Goal: Information Seeking & Learning: Learn about a topic

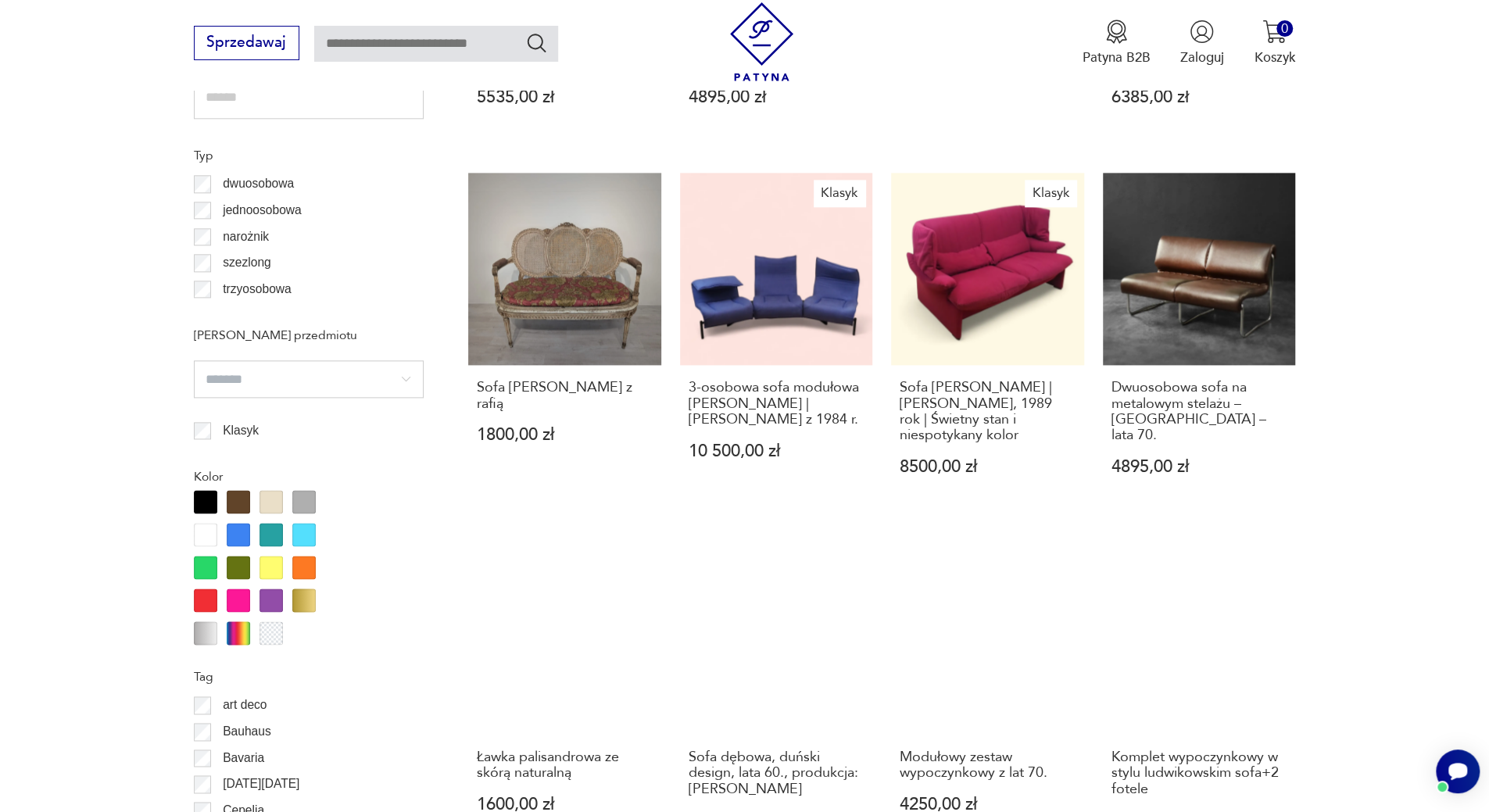
scroll to position [1613, 0]
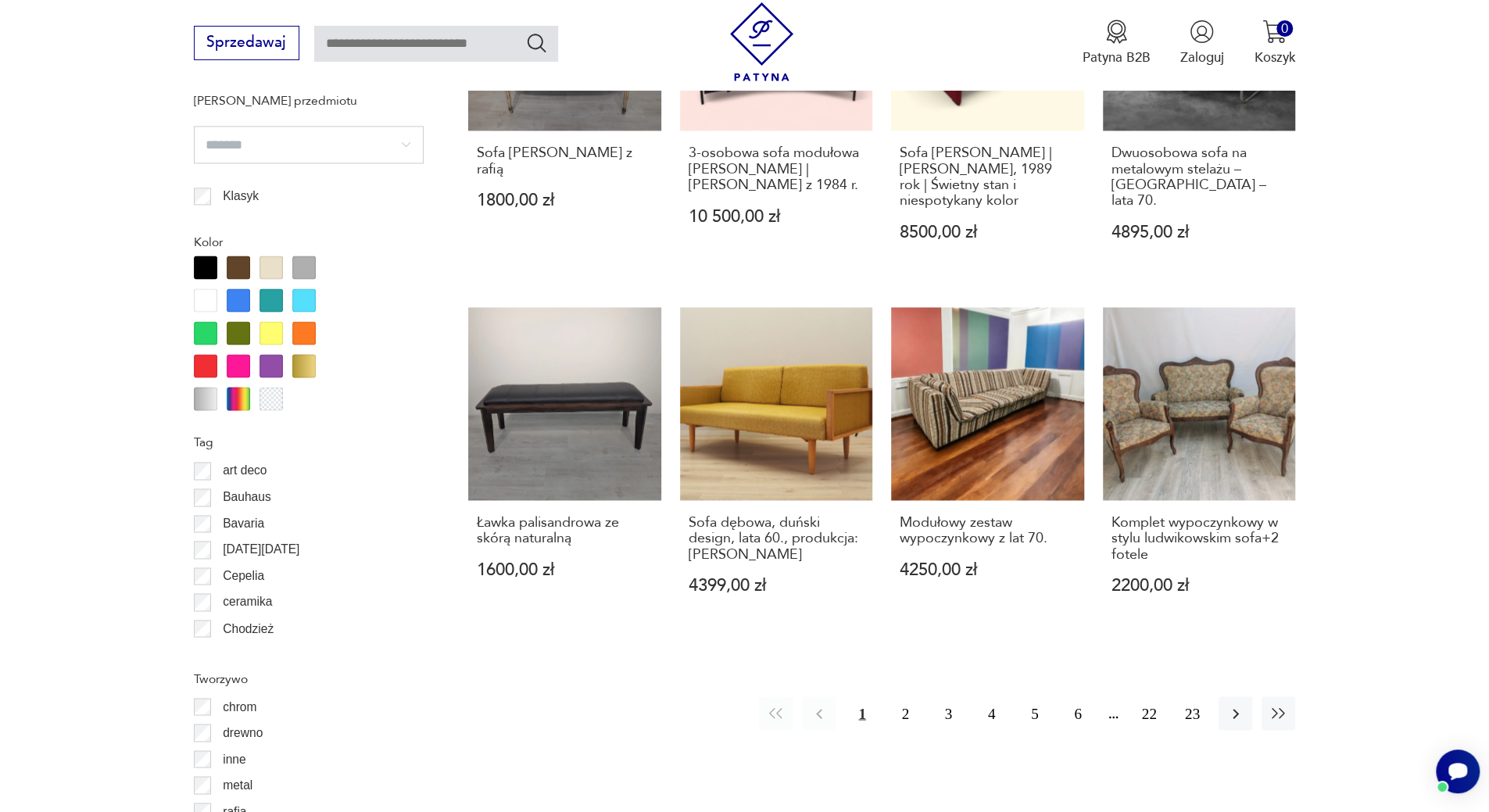
drag, startPoint x: 908, startPoint y: 686, endPoint x: 1136, endPoint y: 625, distance: 236.0
click at [908, 696] on button "2" at bounding box center [905, 713] width 34 height 34
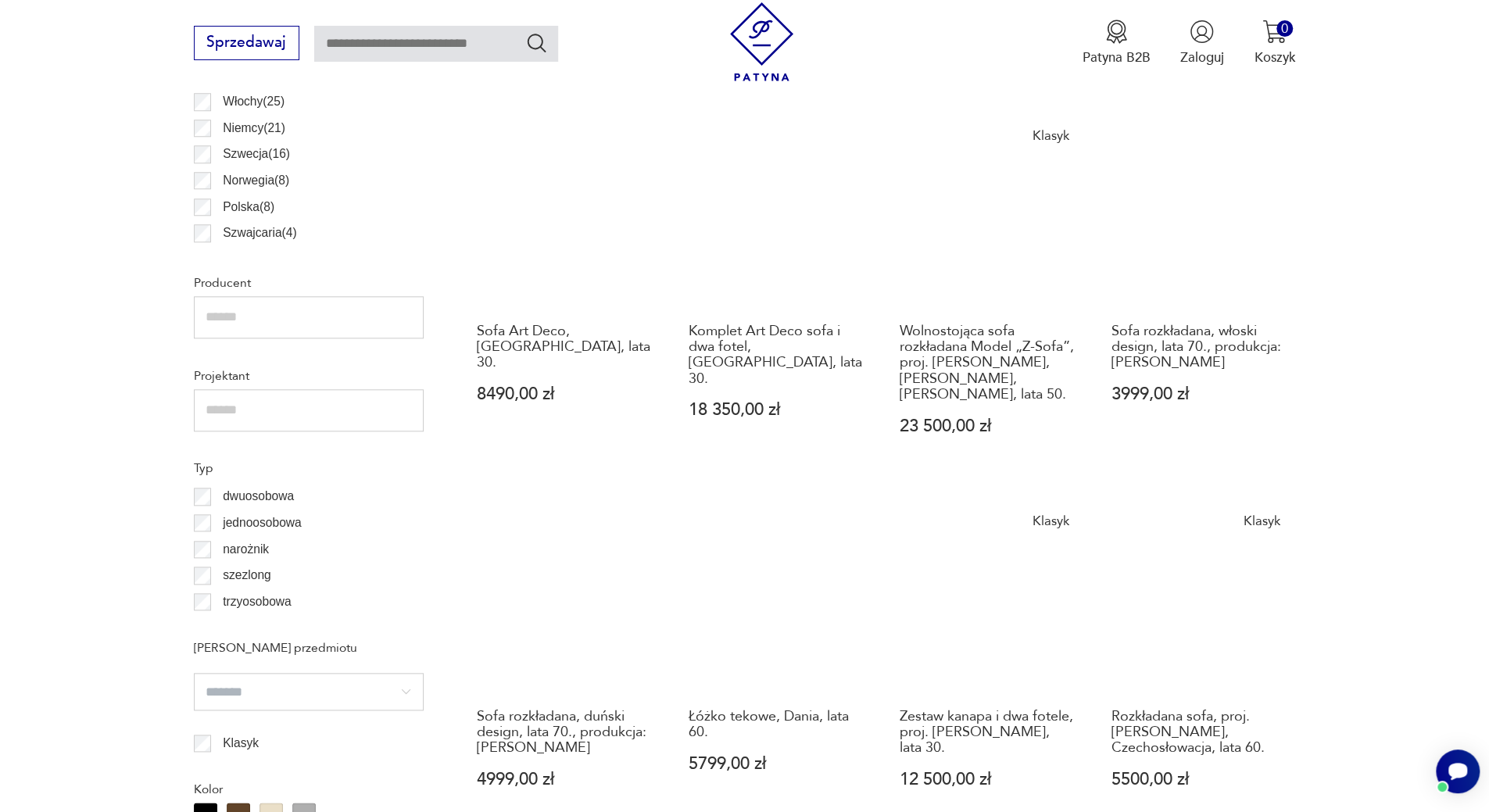
scroll to position [1535, 0]
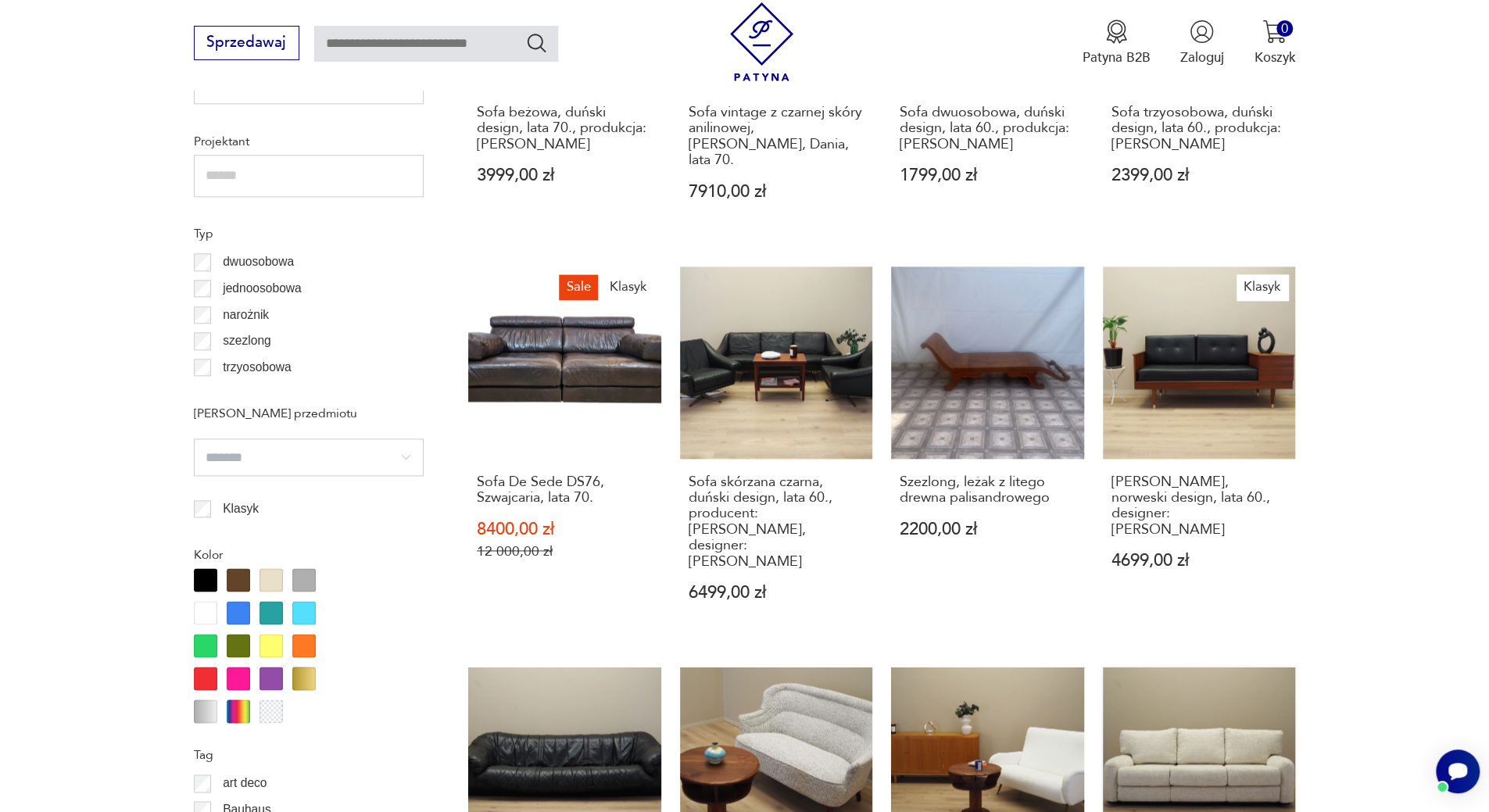
scroll to position [1613, 0]
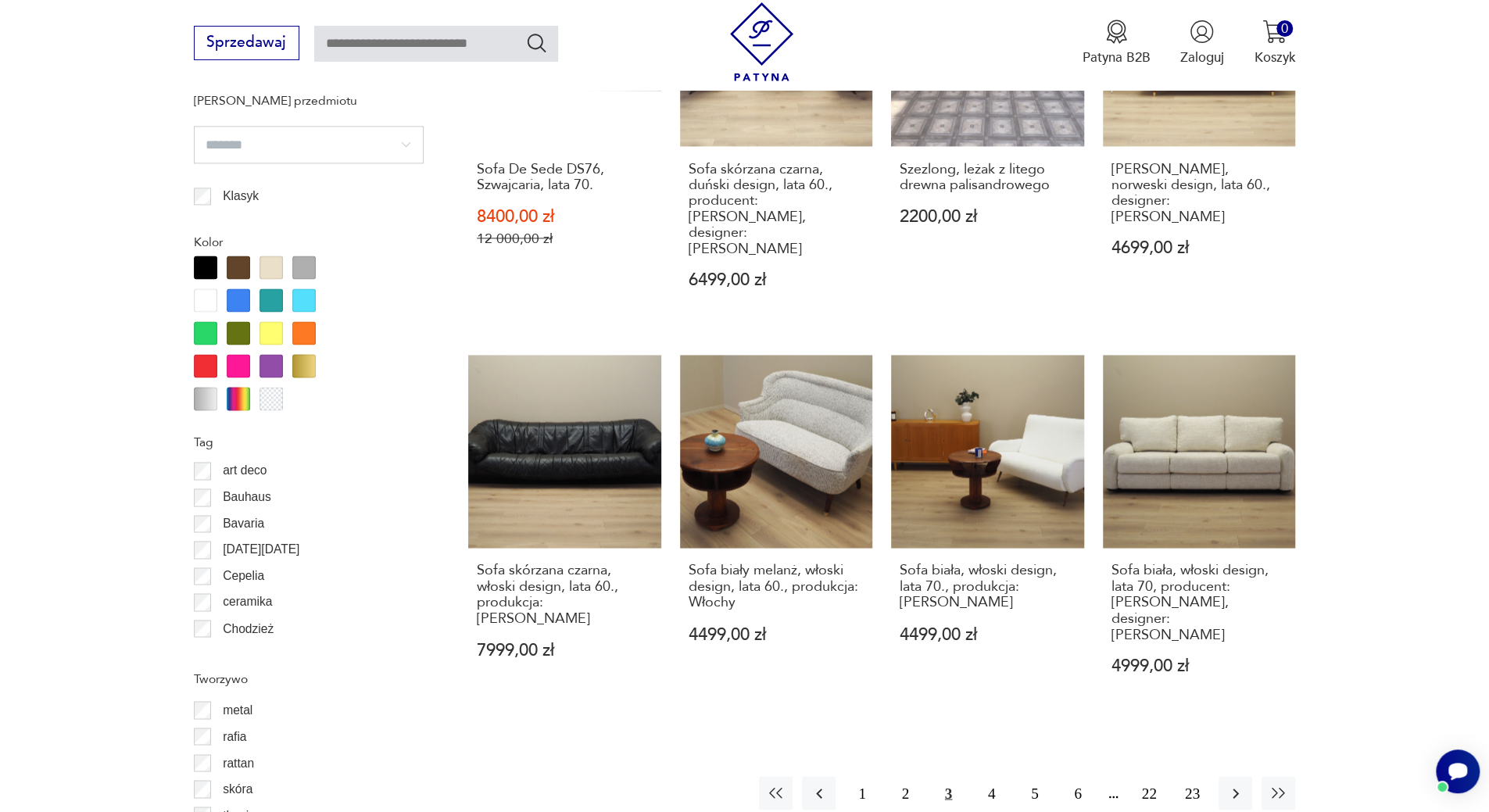
click at [989, 776] on button "4" at bounding box center [991, 793] width 34 height 34
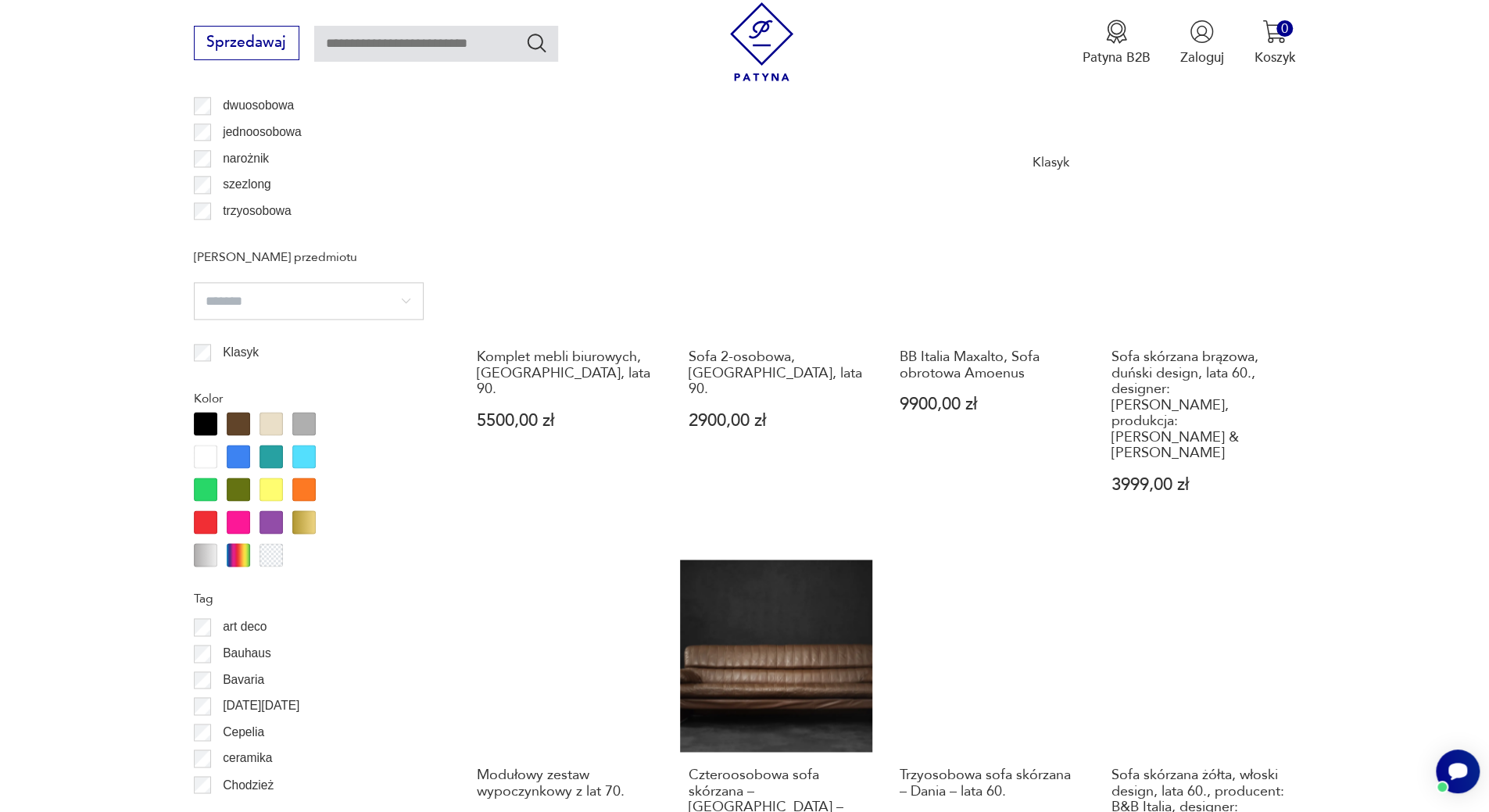
scroll to position [1769, 0]
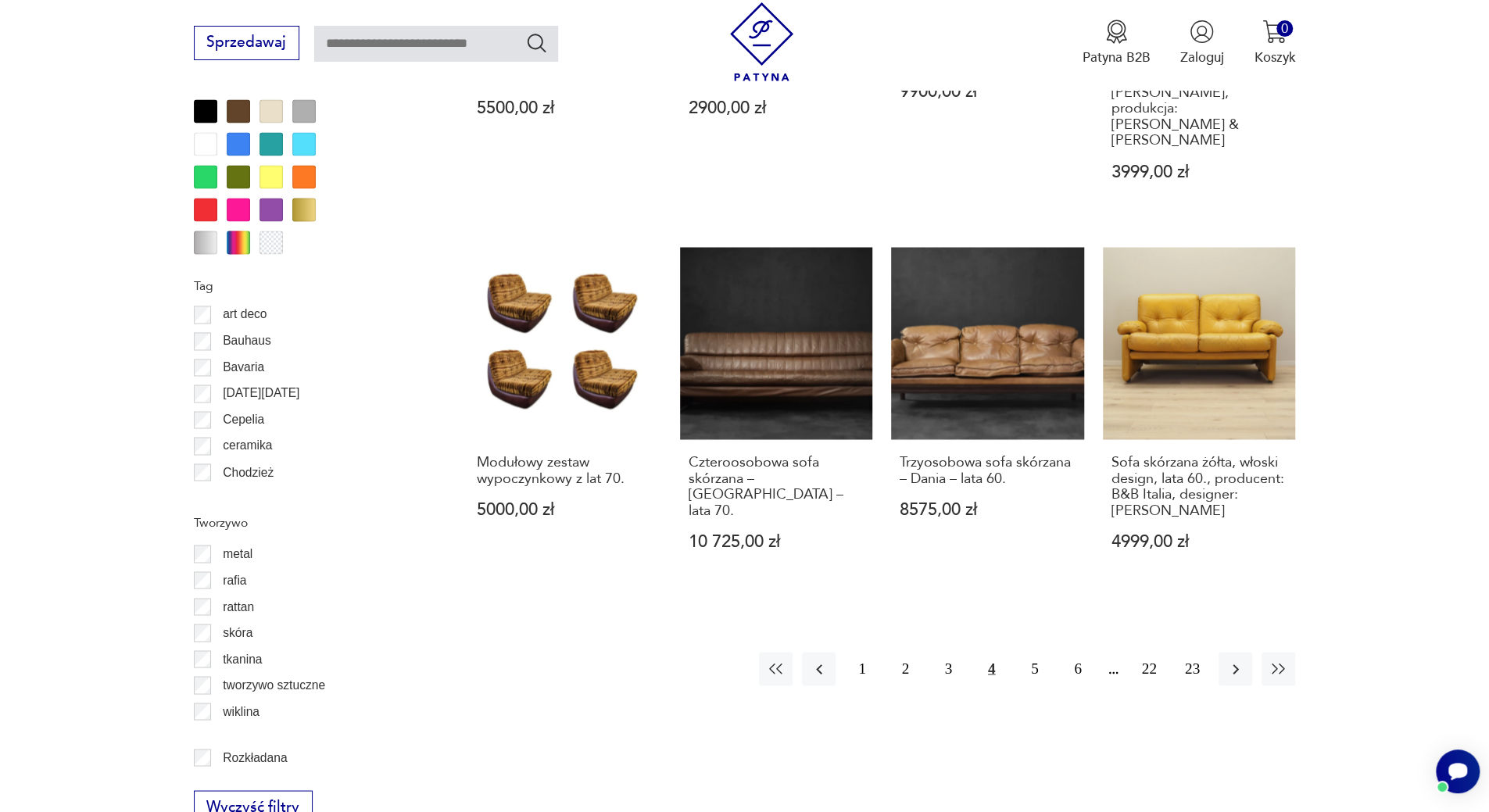
drag, startPoint x: 1031, startPoint y: 600, endPoint x: 1206, endPoint y: 561, distance: 179.3
click at [1031, 651] on button "5" at bounding box center [1034, 668] width 34 height 34
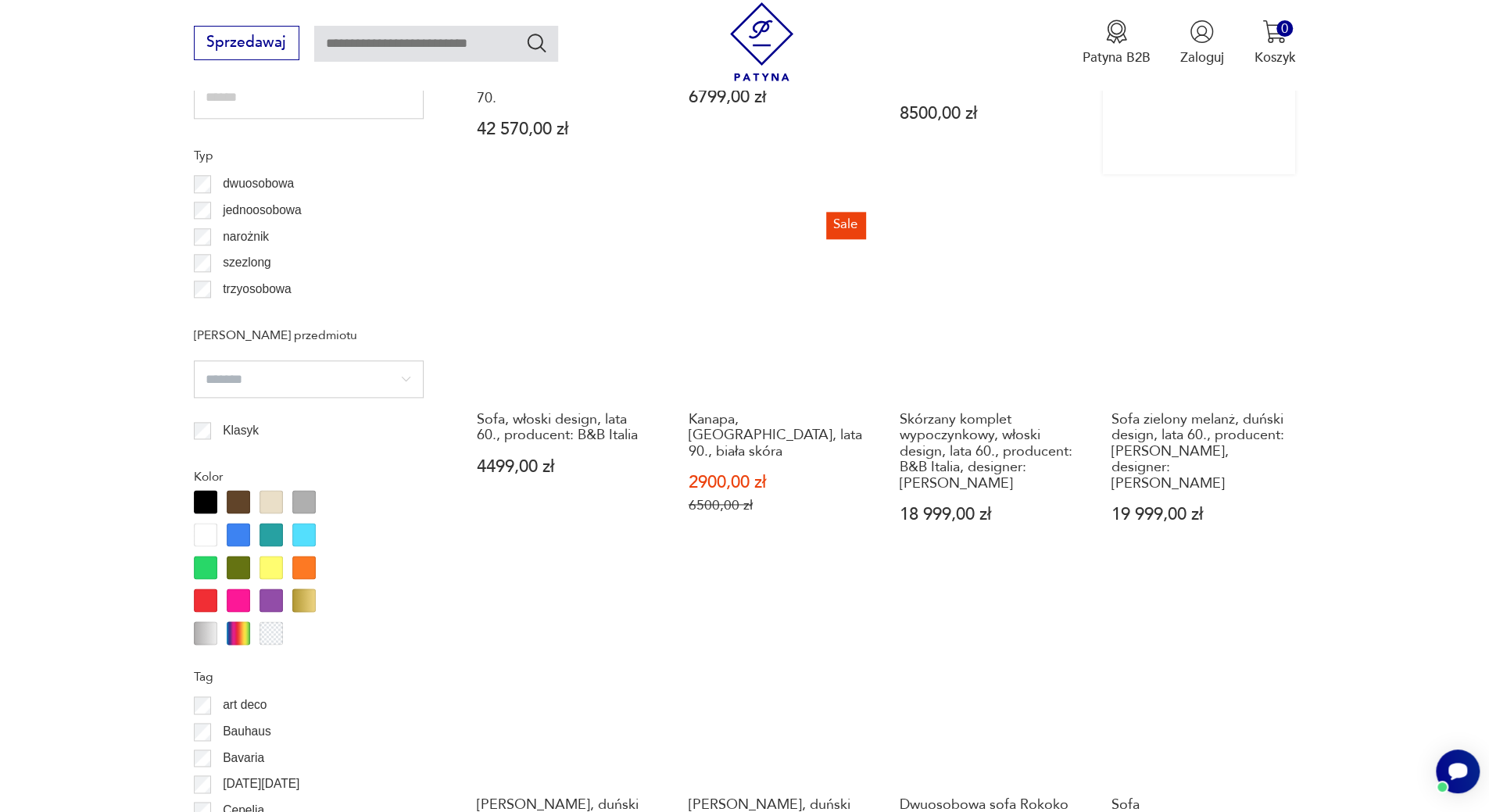
scroll to position [1691, 0]
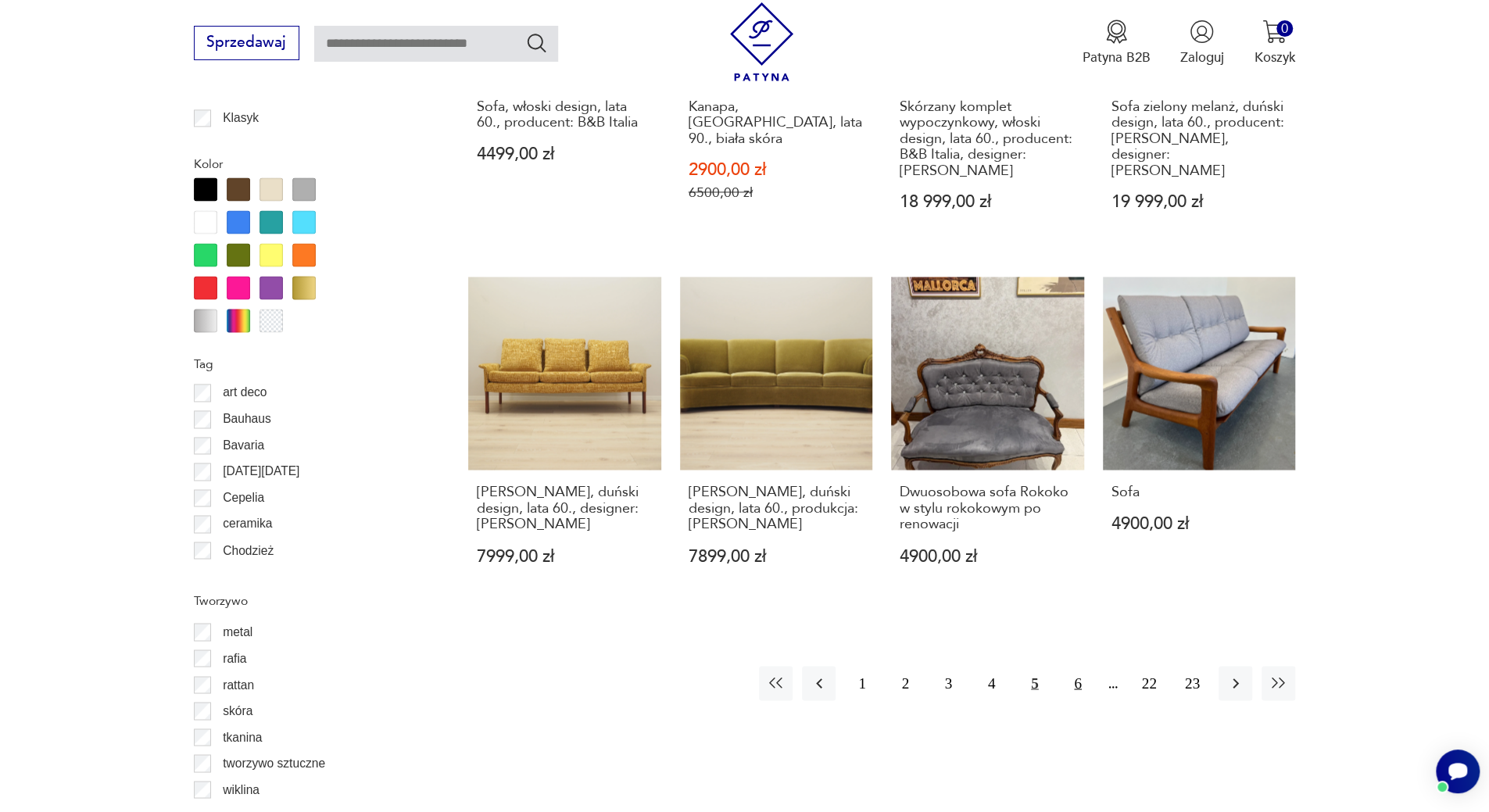
click at [1082, 668] on button "6" at bounding box center [1077, 682] width 34 height 34
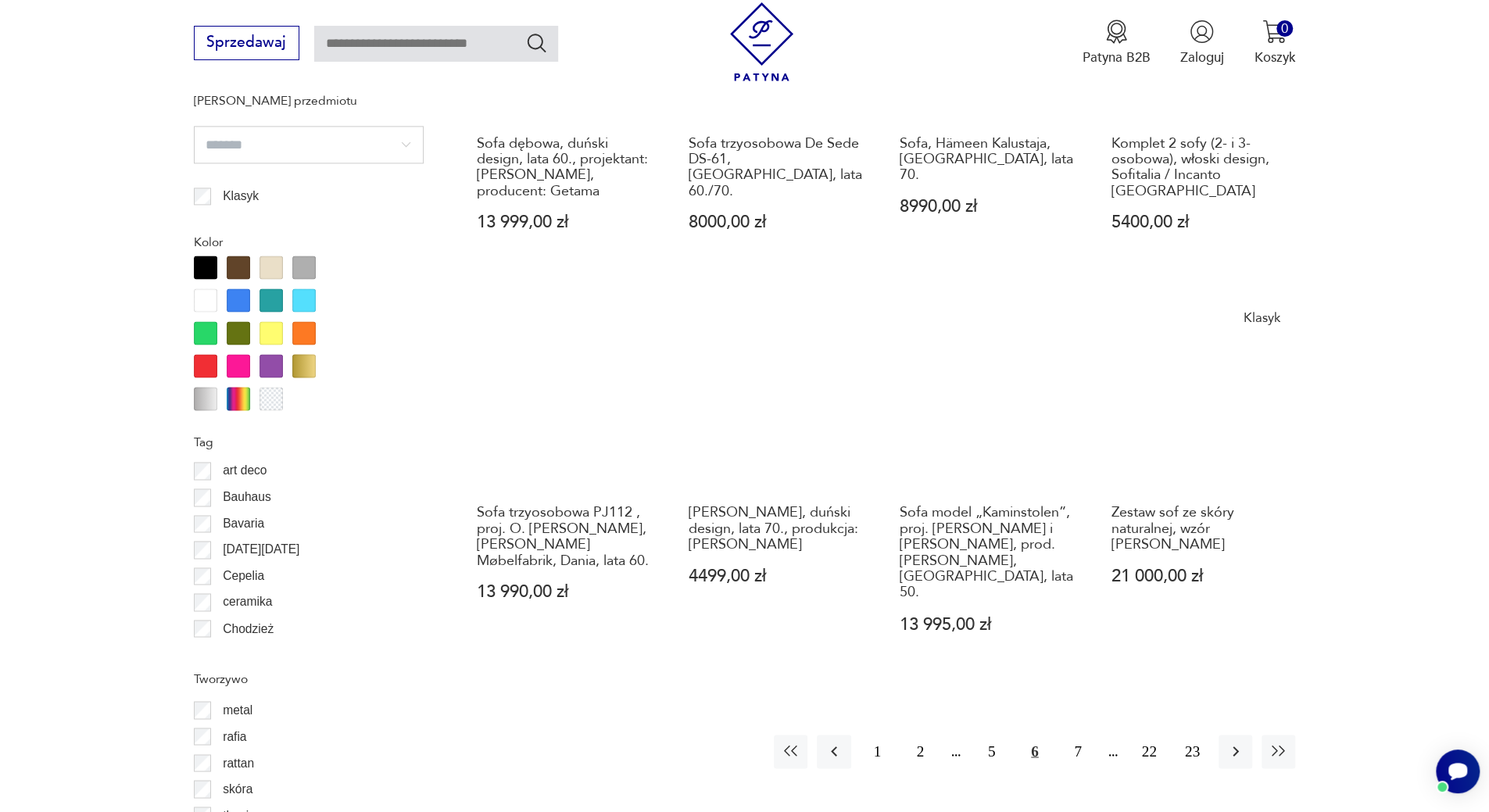
scroll to position [1769, 0]
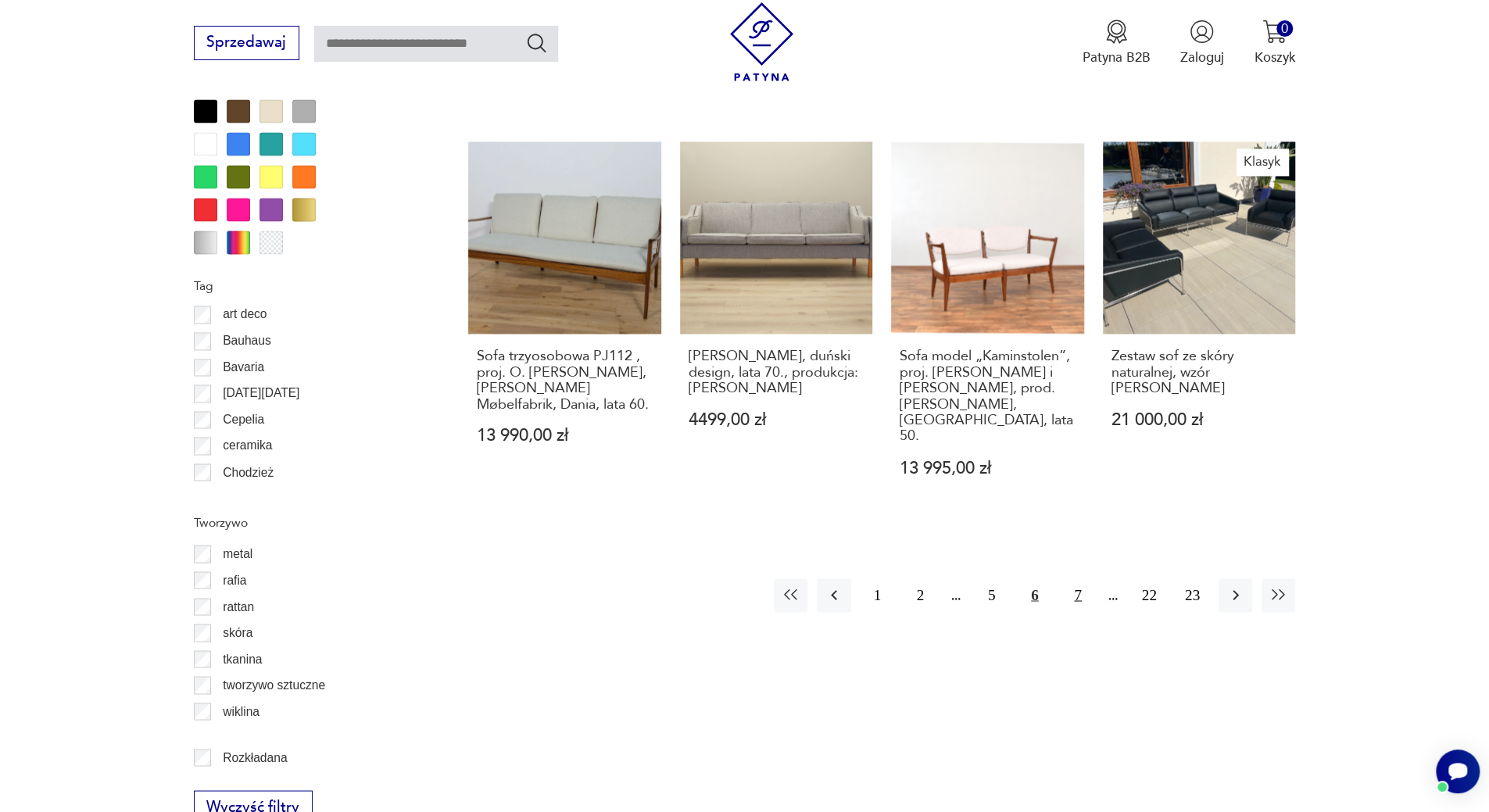
click at [1081, 578] on button "7" at bounding box center [1077, 595] width 34 height 34
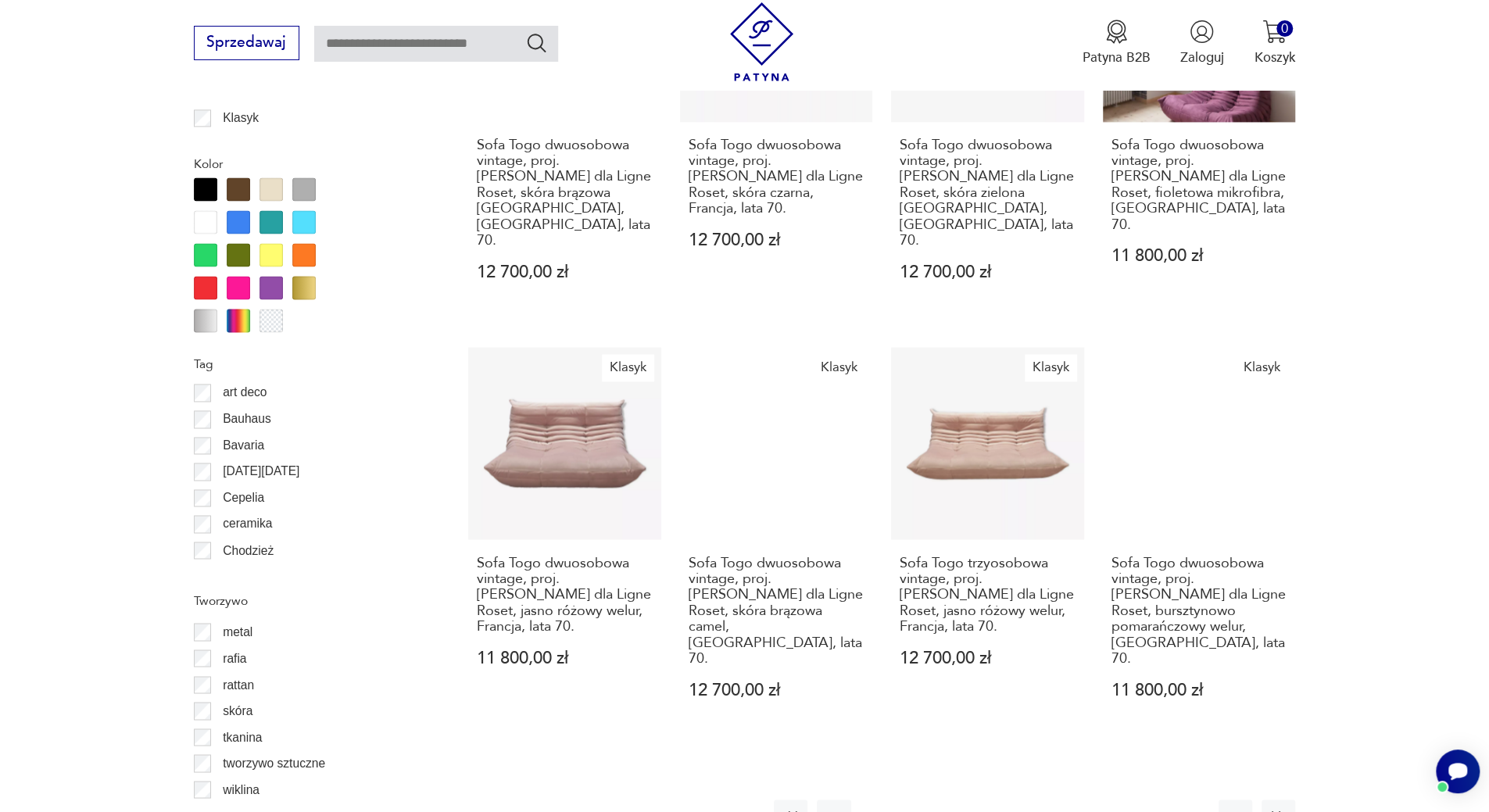
scroll to position [1769, 0]
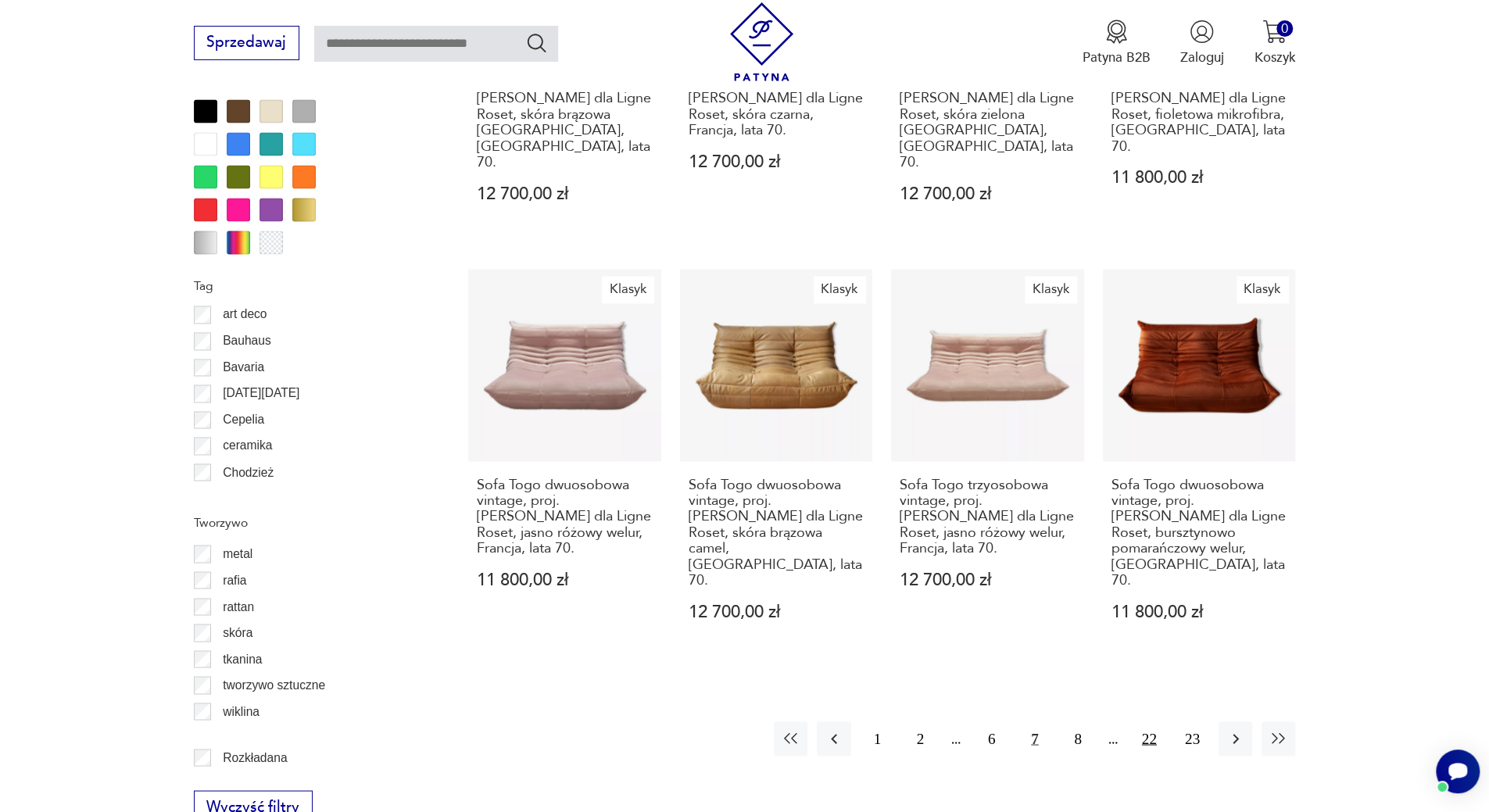
click at [1147, 721] on button "22" at bounding box center [1149, 738] width 34 height 34
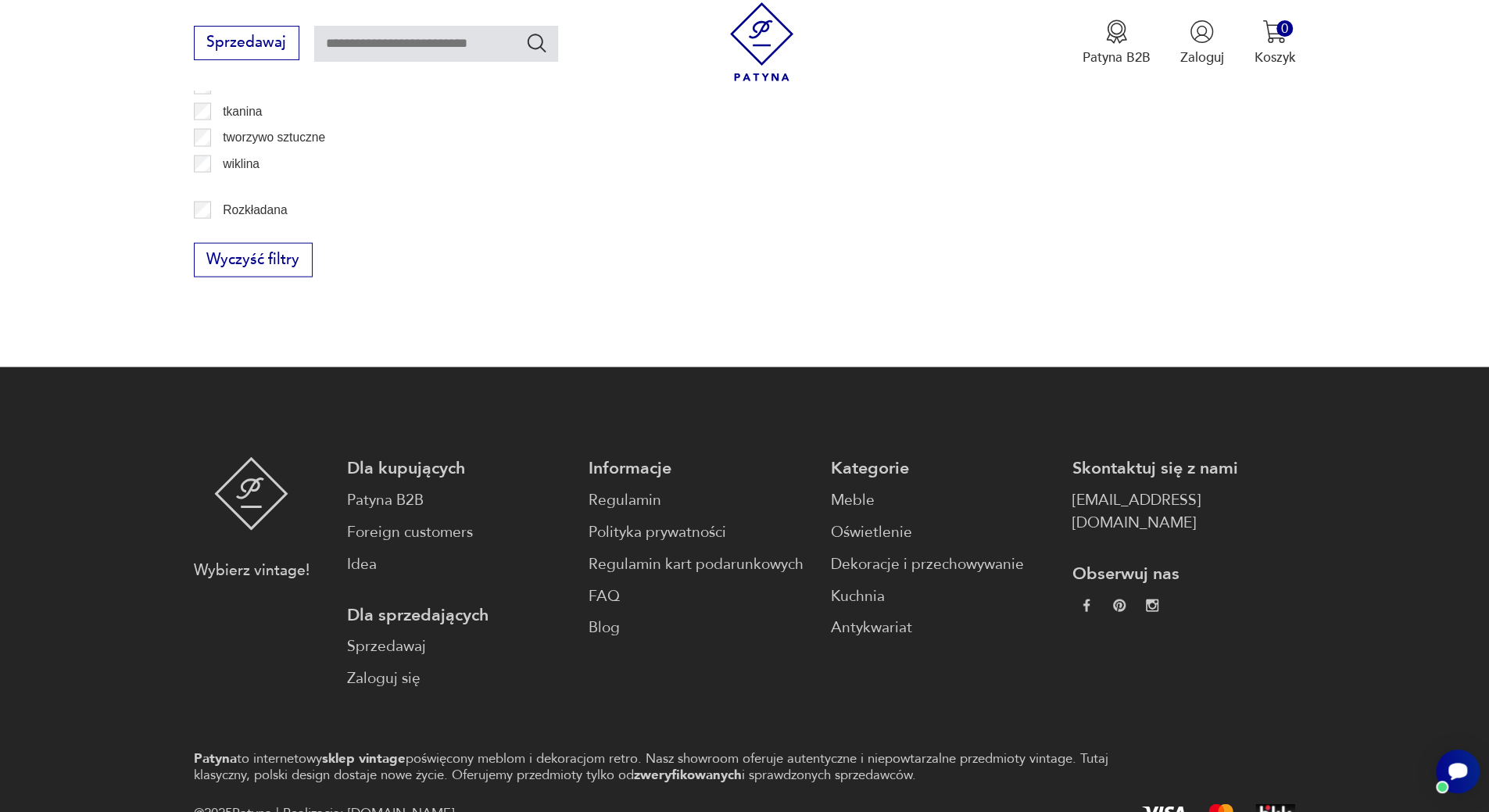
scroll to position [2081, 0]
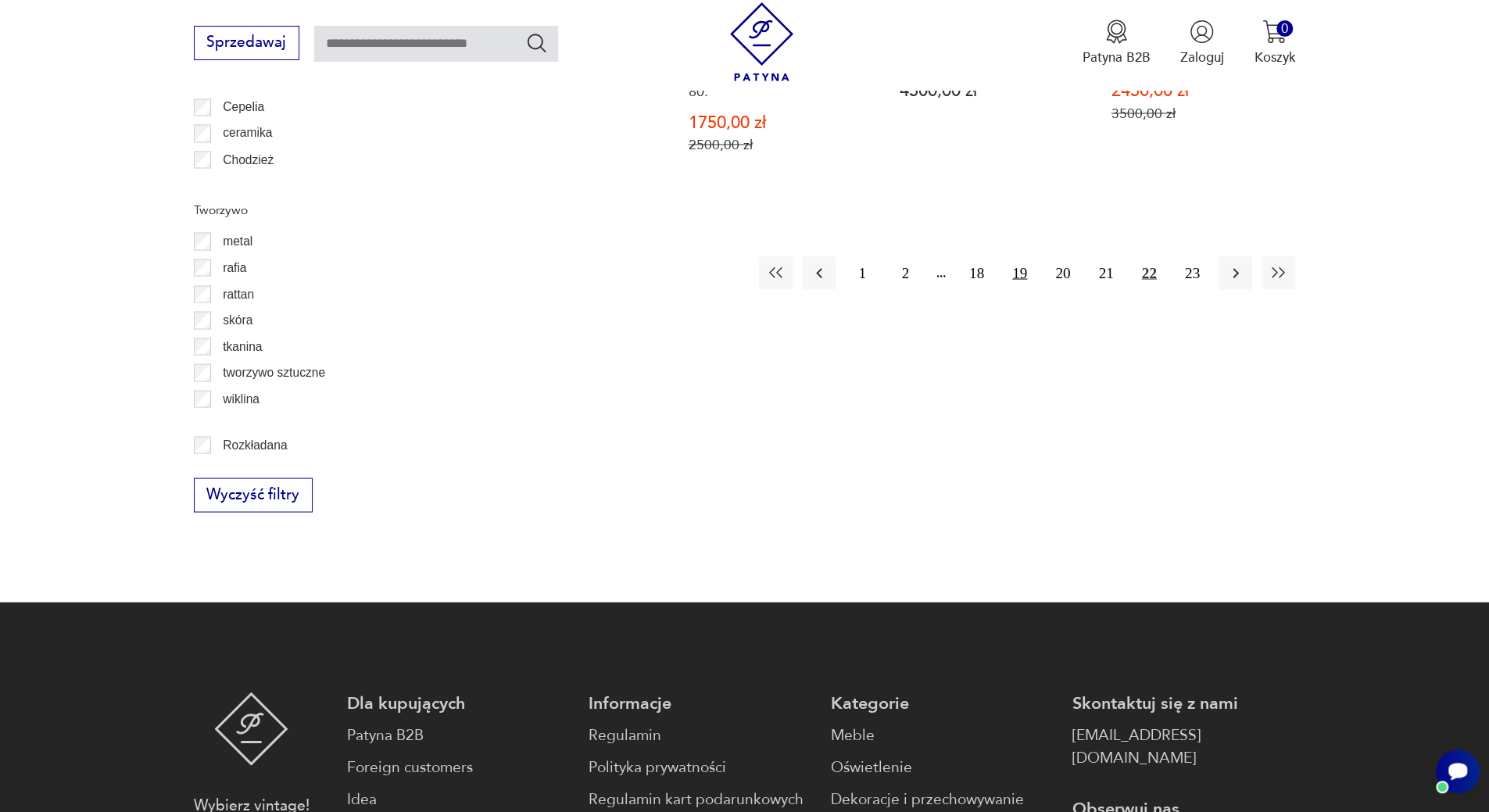
click at [1019, 256] on button "19" at bounding box center [1019, 273] width 34 height 34
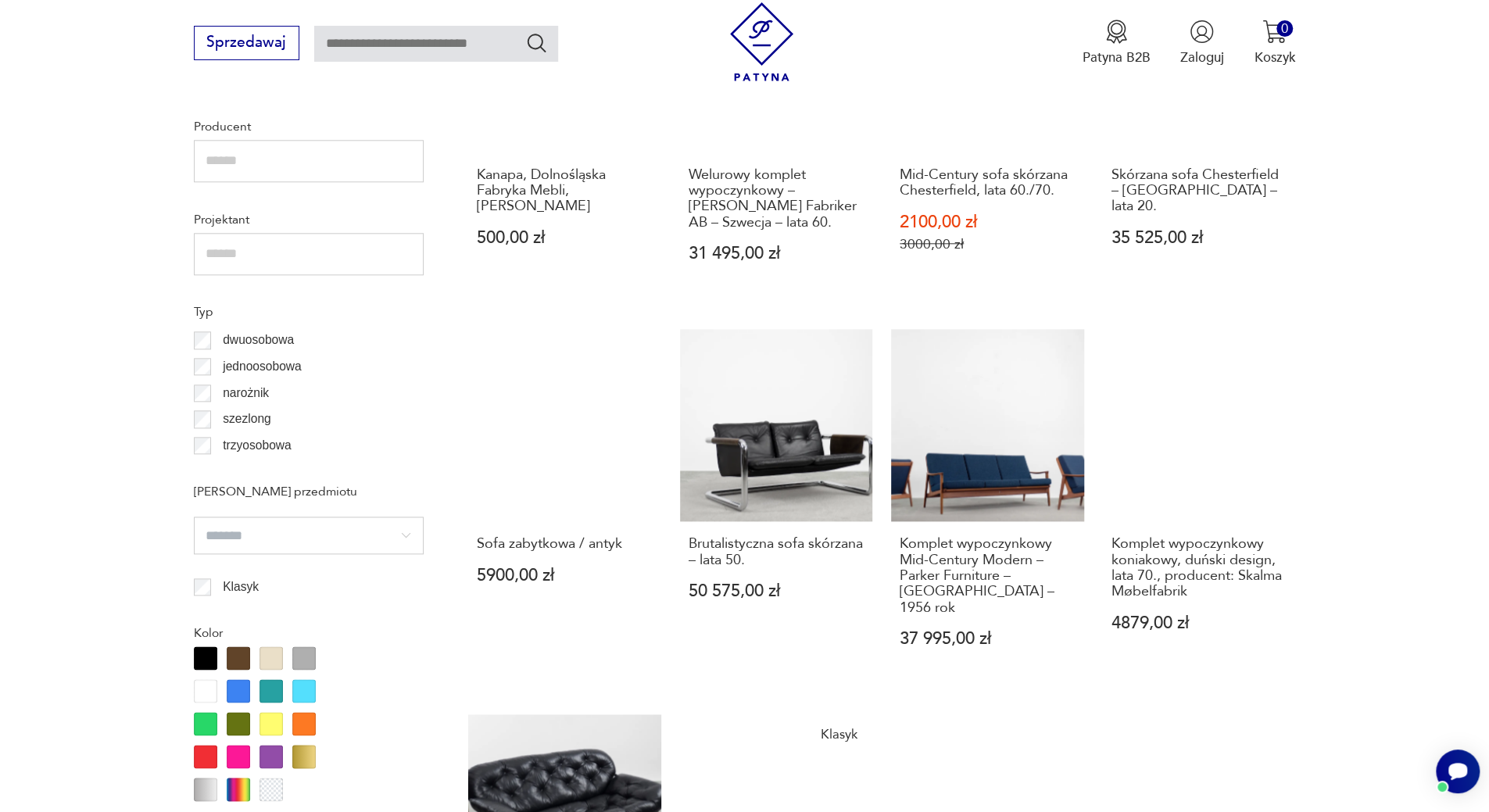
scroll to position [1691, 0]
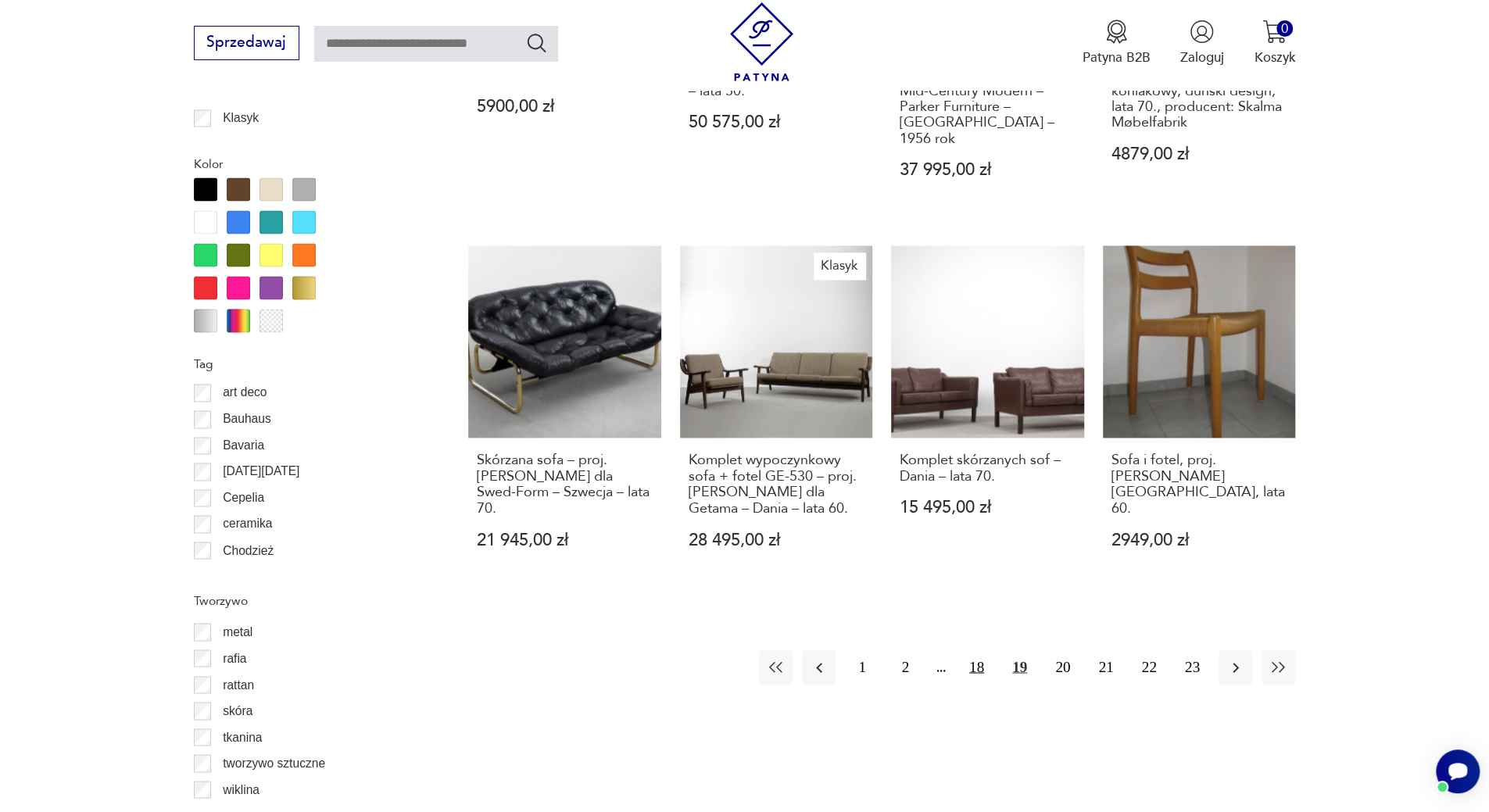
click at [980, 650] on button "18" at bounding box center [976, 667] width 34 height 34
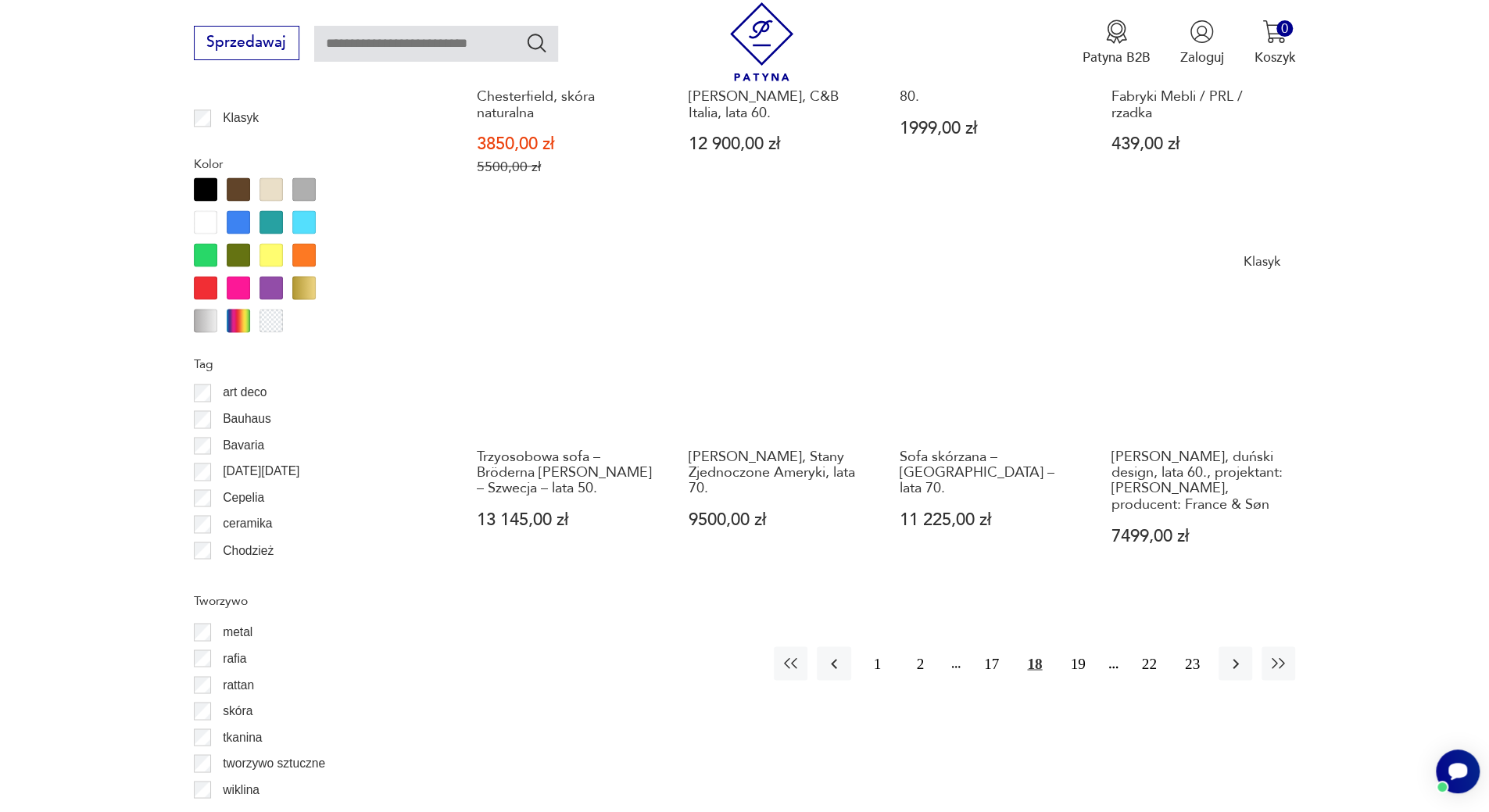
scroll to position [1769, 0]
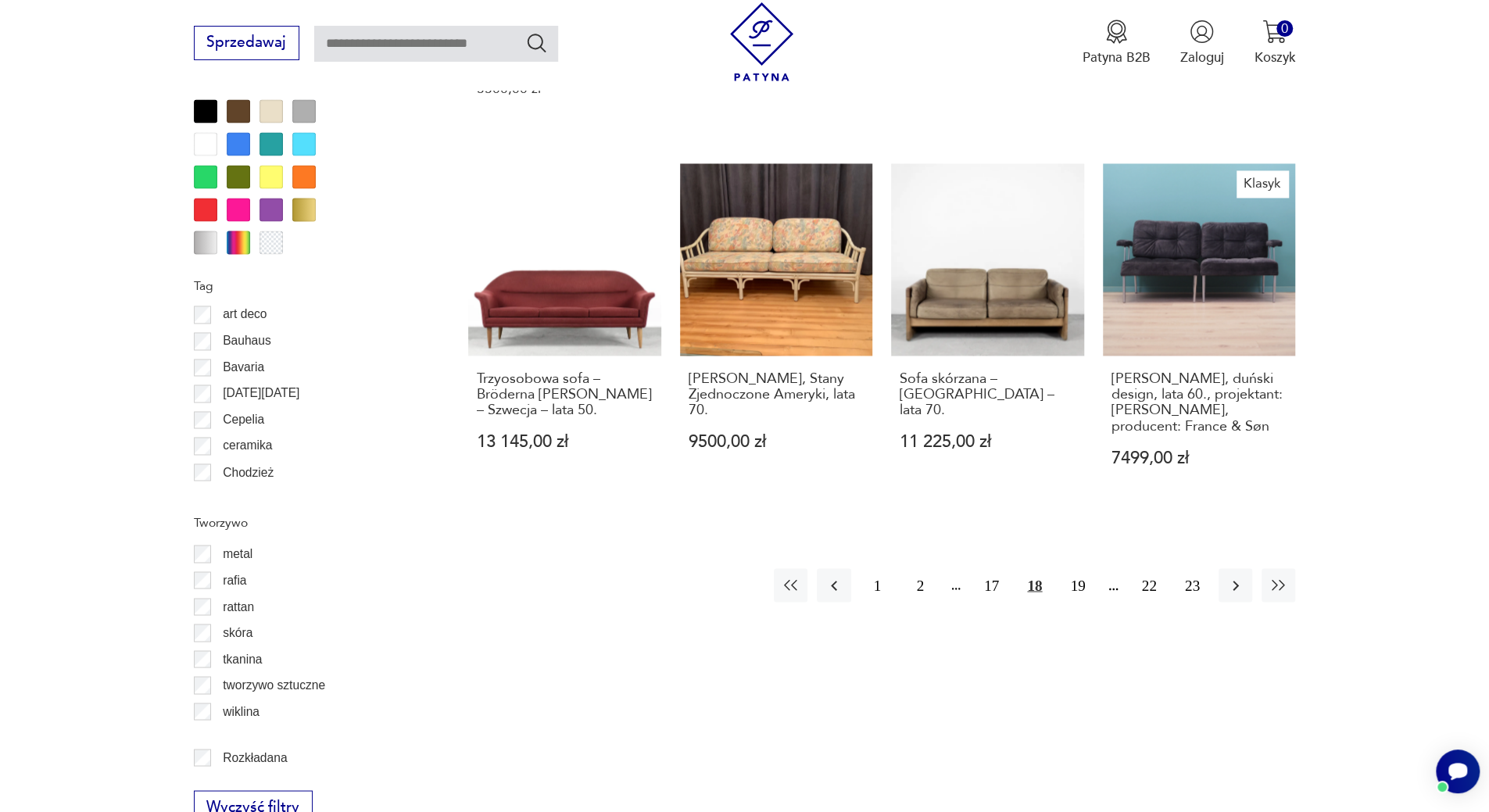
drag, startPoint x: 998, startPoint y: 577, endPoint x: 1016, endPoint y: 569, distance: 19.7
click at [998, 575] on button "17" at bounding box center [991, 585] width 34 height 34
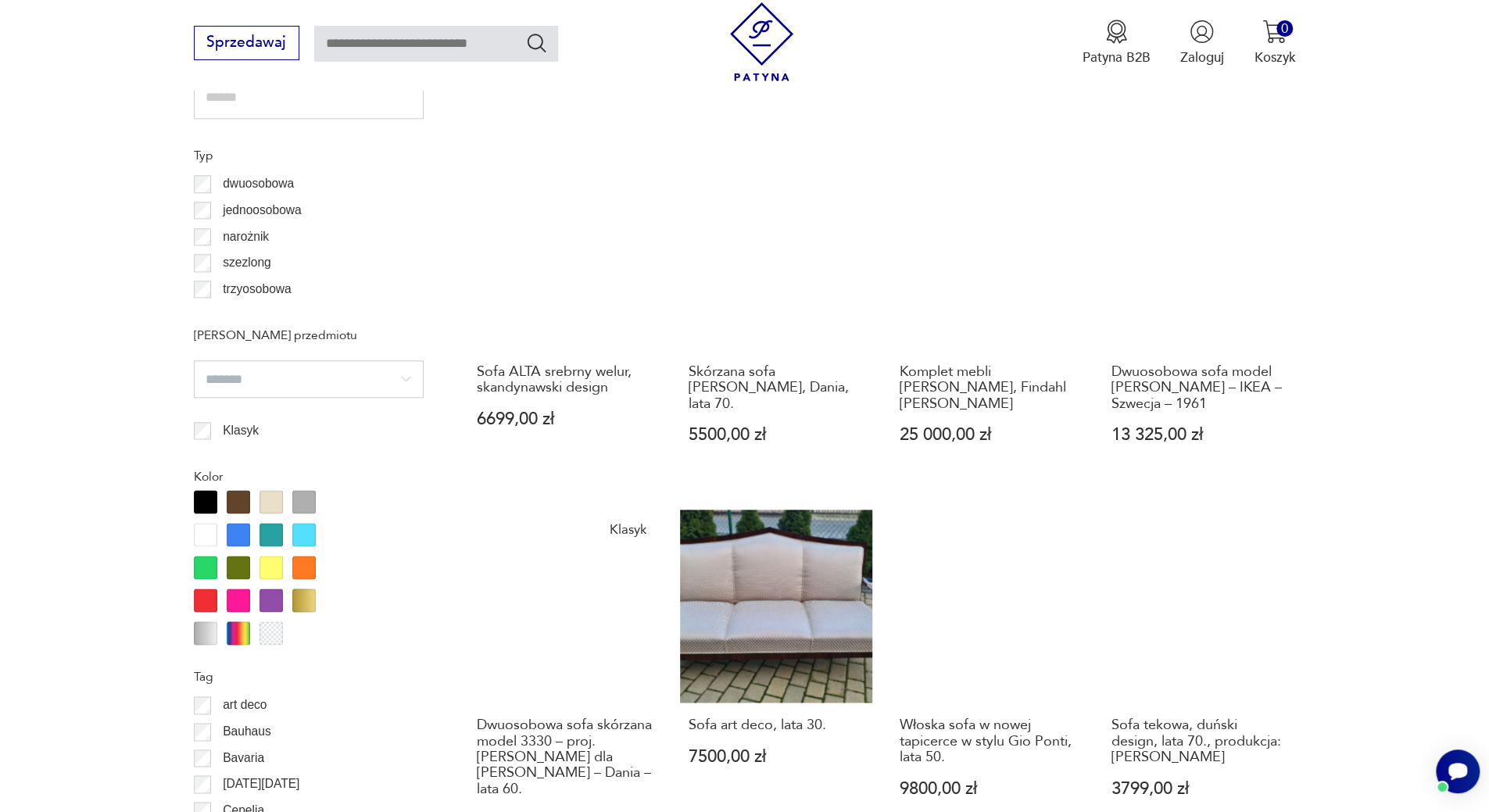
scroll to position [1691, 0]
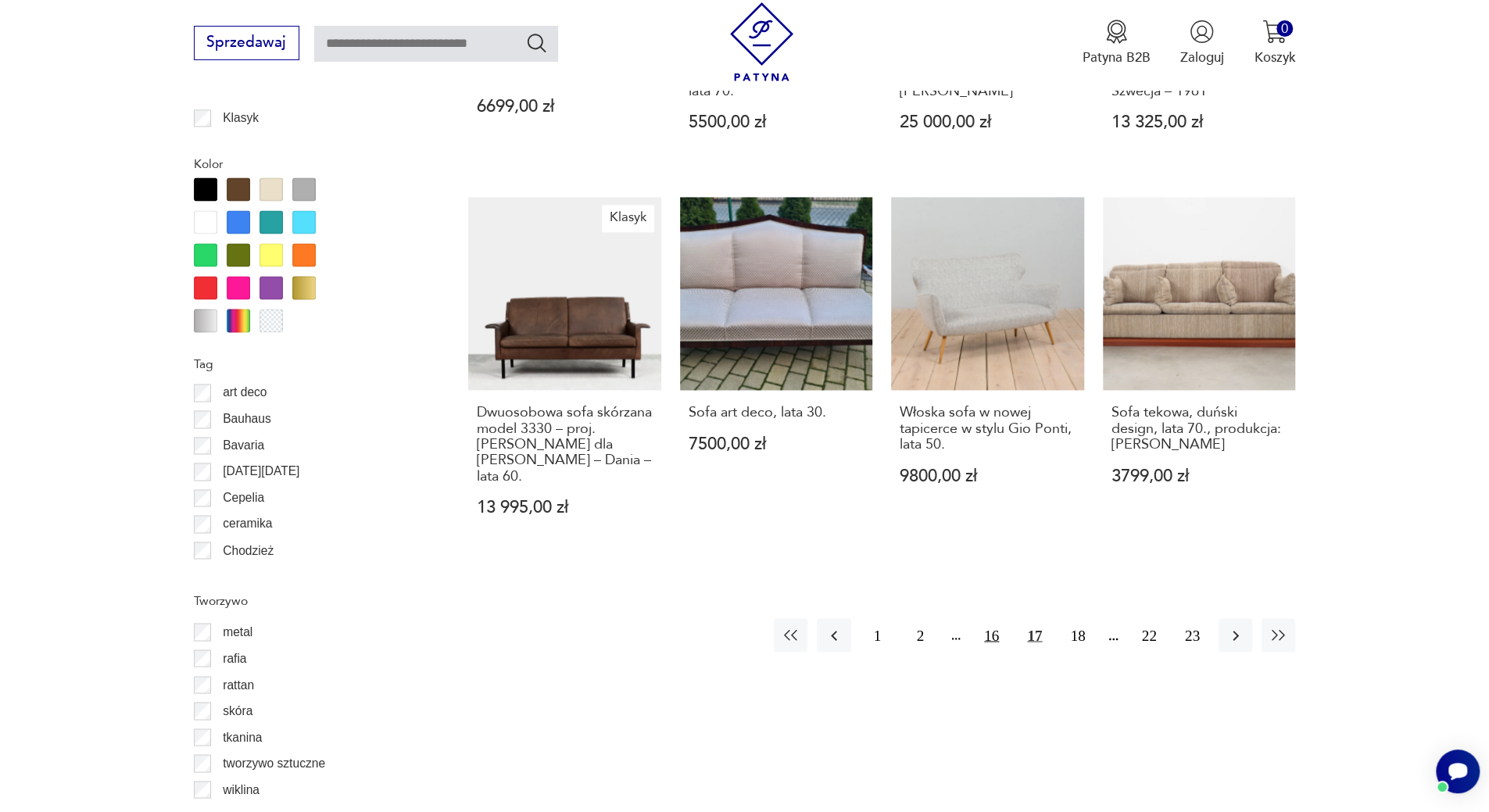
click at [988, 622] on button "16" at bounding box center [991, 635] width 34 height 34
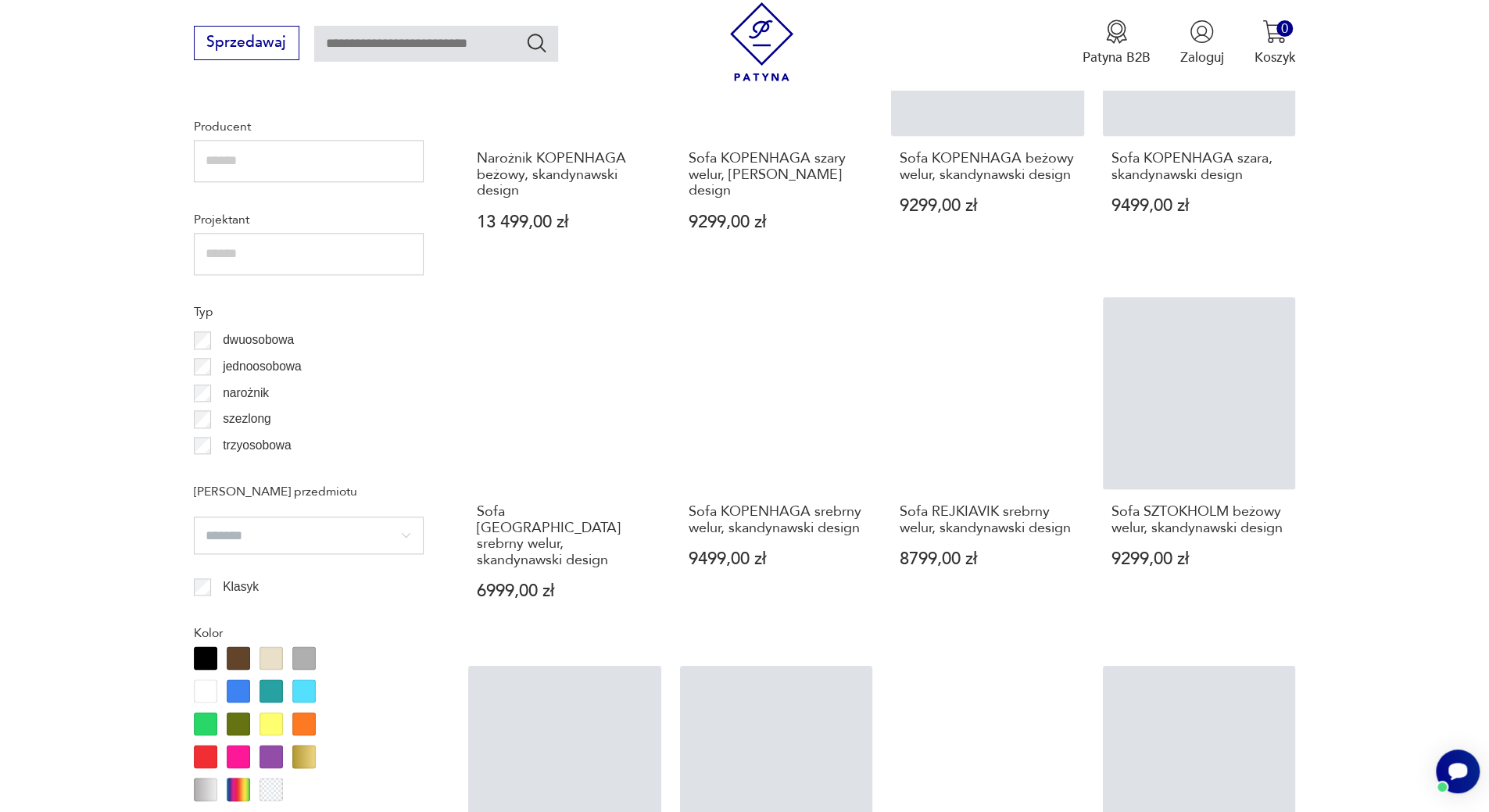
scroll to position [1535, 0]
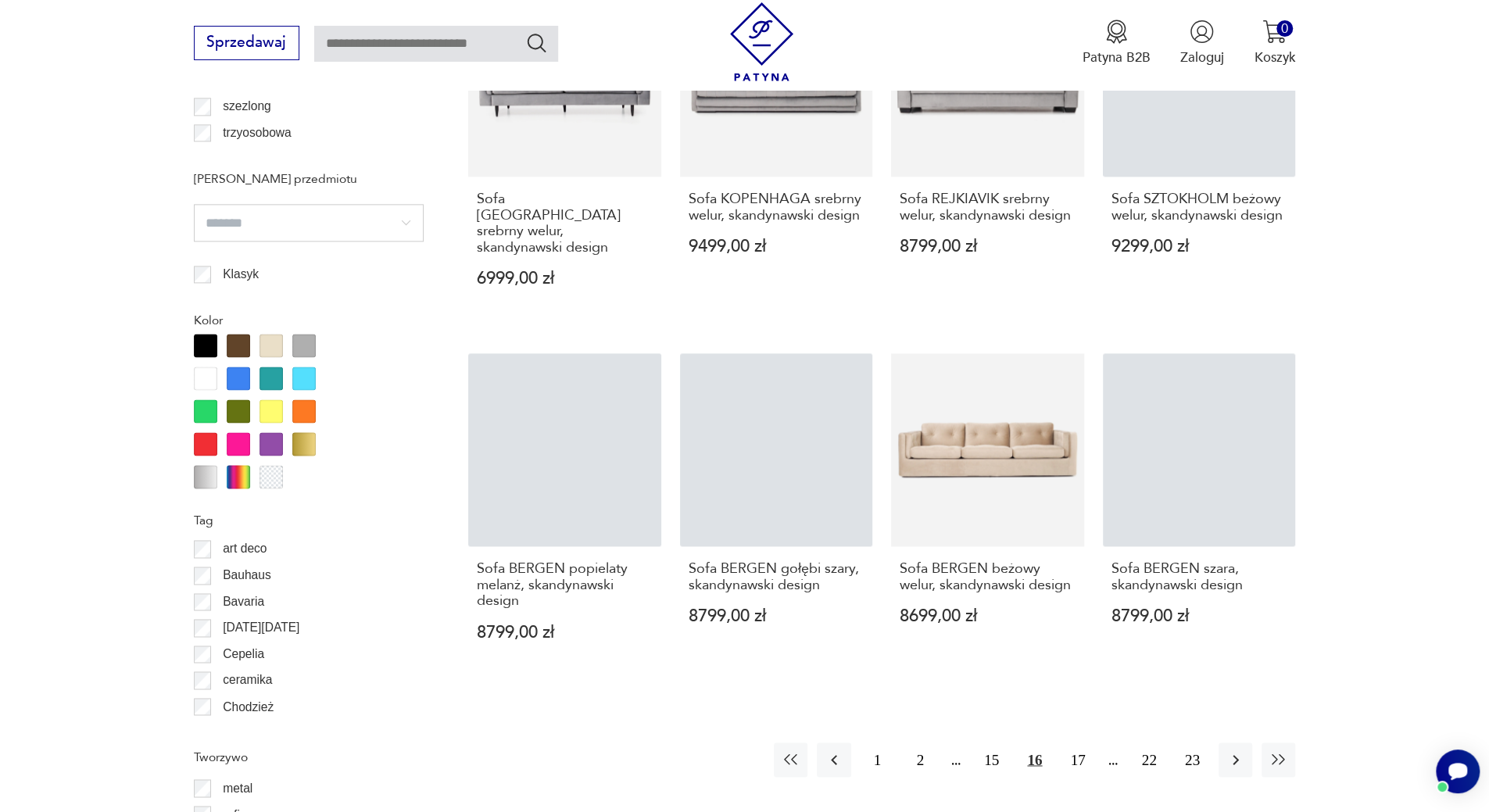
drag, startPoint x: 994, startPoint y: 711, endPoint x: 1016, endPoint y: 697, distance: 26.1
click at [994, 742] on button "15" at bounding box center [991, 759] width 34 height 34
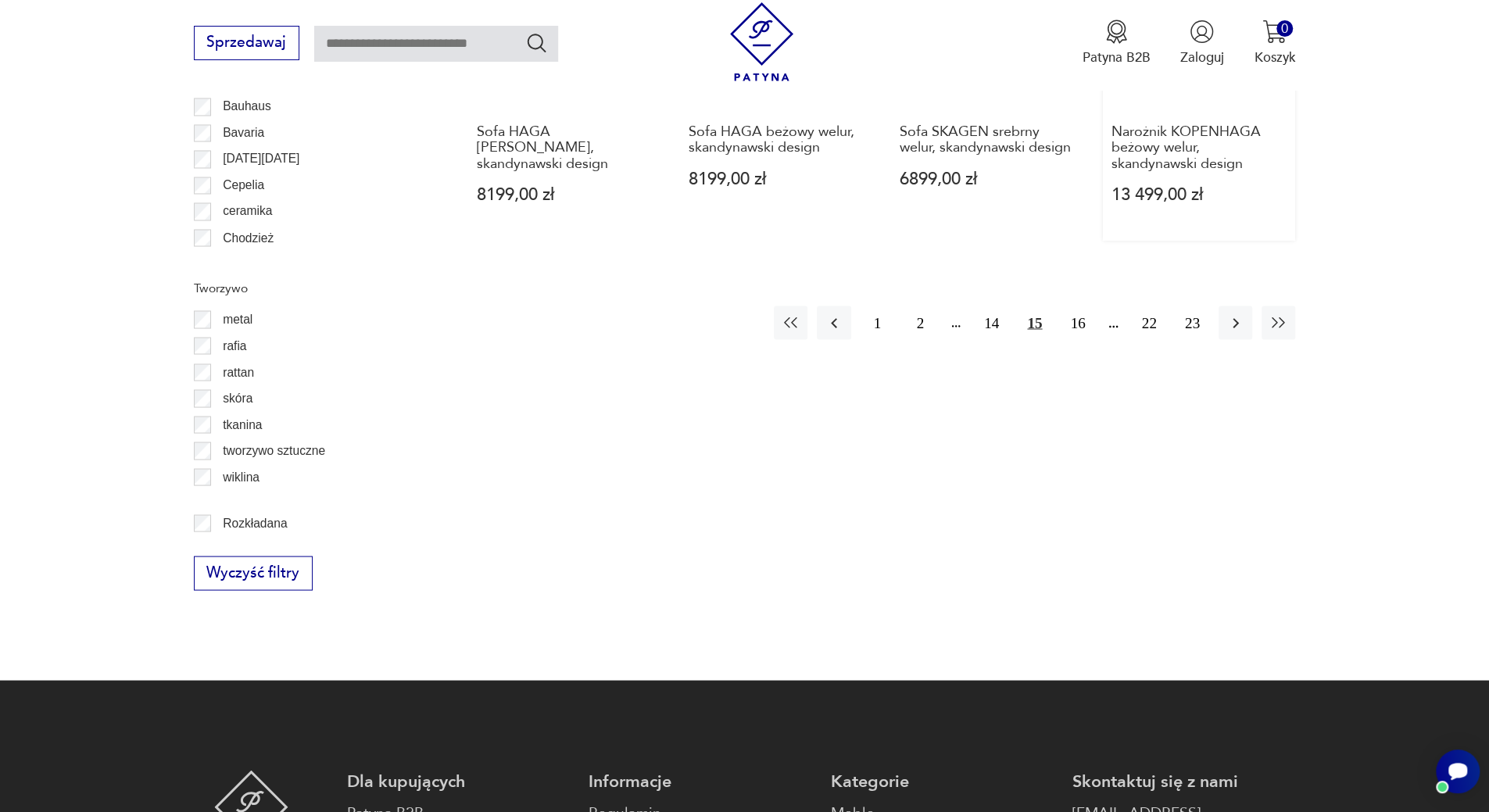
scroll to position [2081, 0]
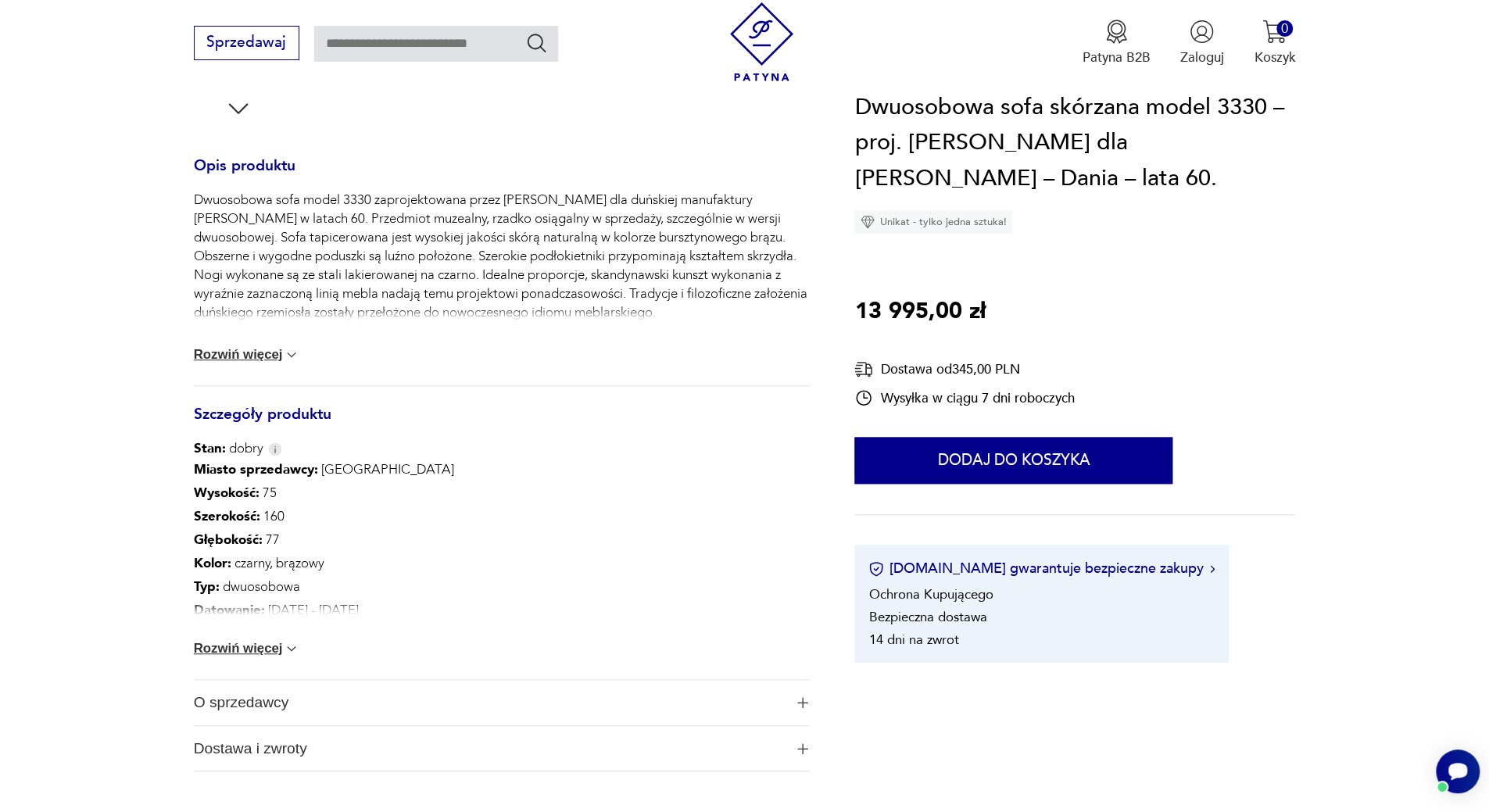
scroll to position [703, 0]
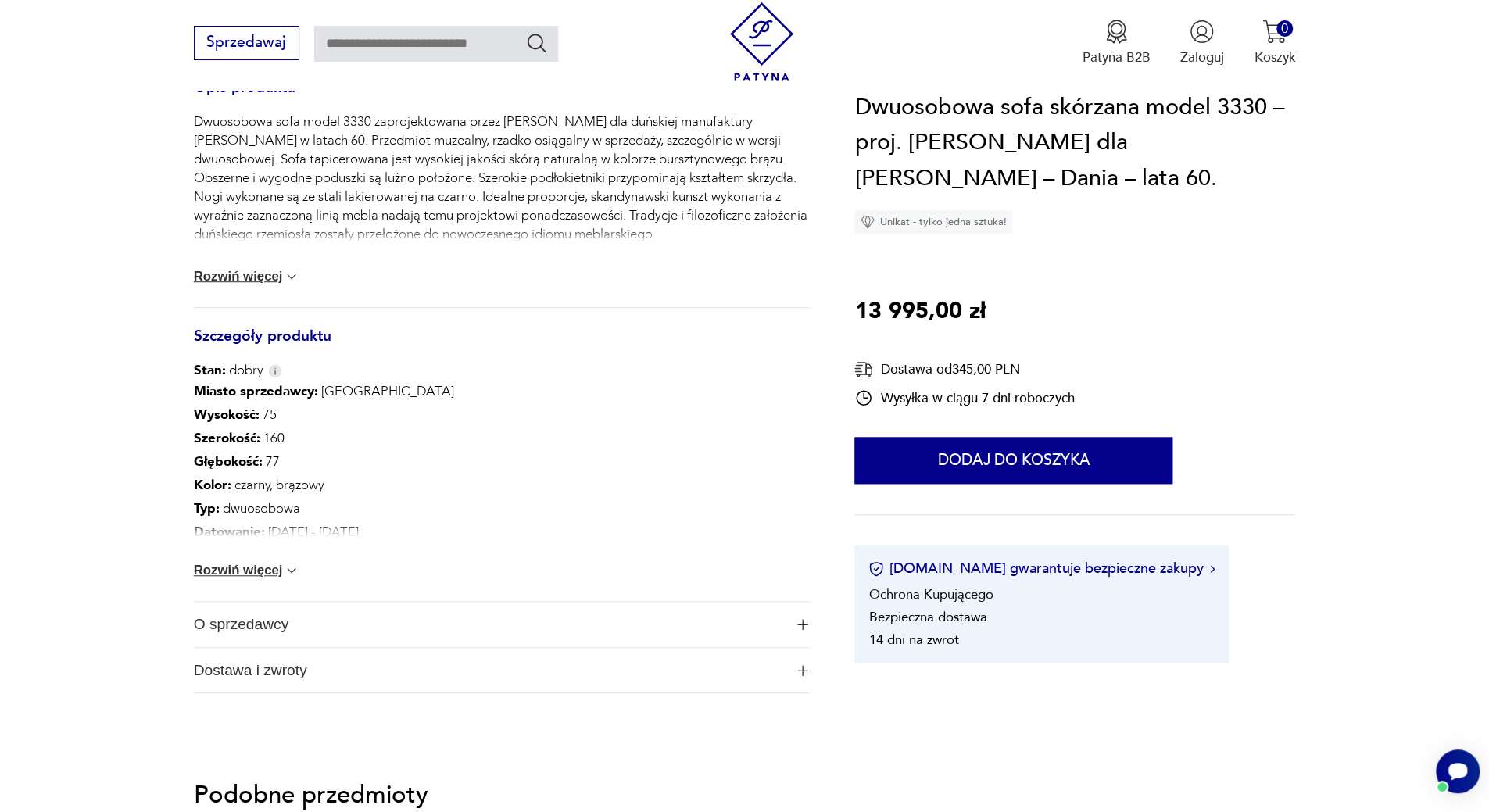
click at [228, 577] on button "Rozwiń więcej" at bounding box center [247, 570] width 106 height 16
